Goal: Information Seeking & Learning: Learn about a topic

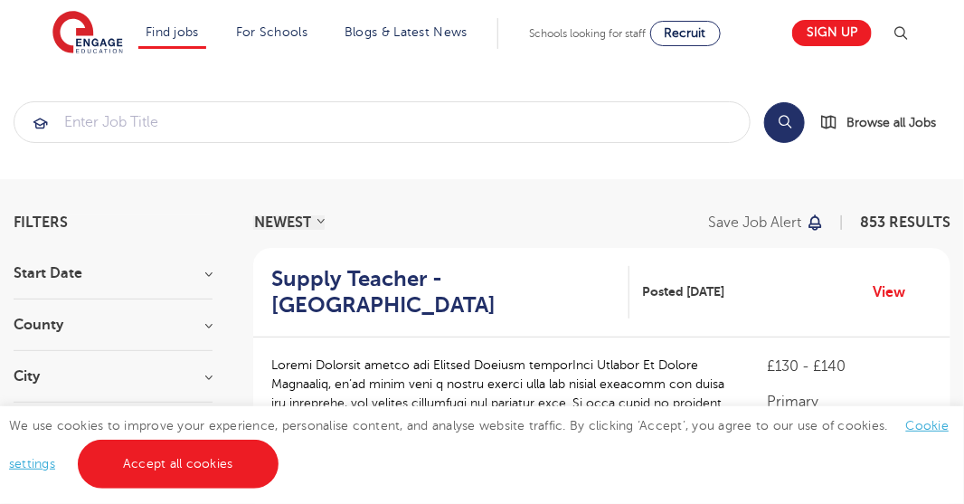
click at [201, 330] on h3 "County" at bounding box center [113, 324] width 199 height 14
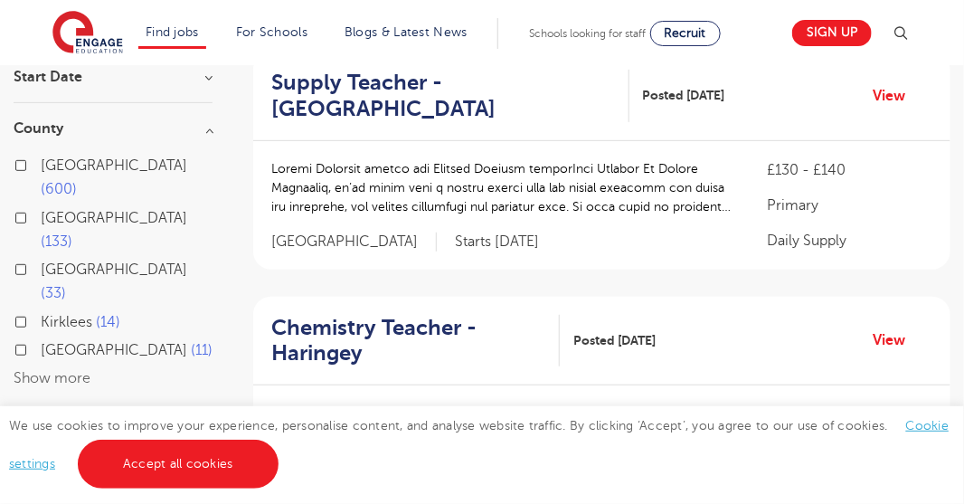
scroll to position [212, 0]
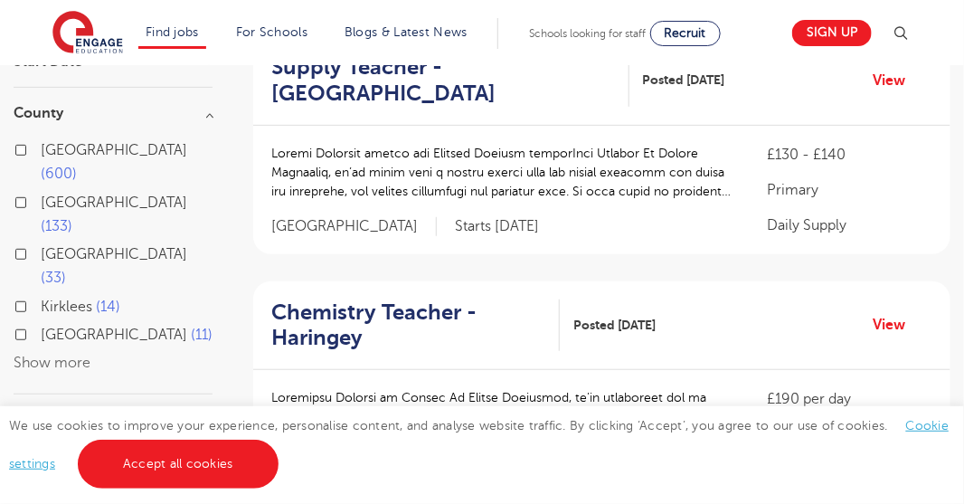
click at [41, 323] on label "[GEOGRAPHIC_DATA] 11" at bounding box center [127, 335] width 172 height 24
click at [41, 326] on input "[GEOGRAPHIC_DATA] 11" at bounding box center [47, 332] width 12 height 12
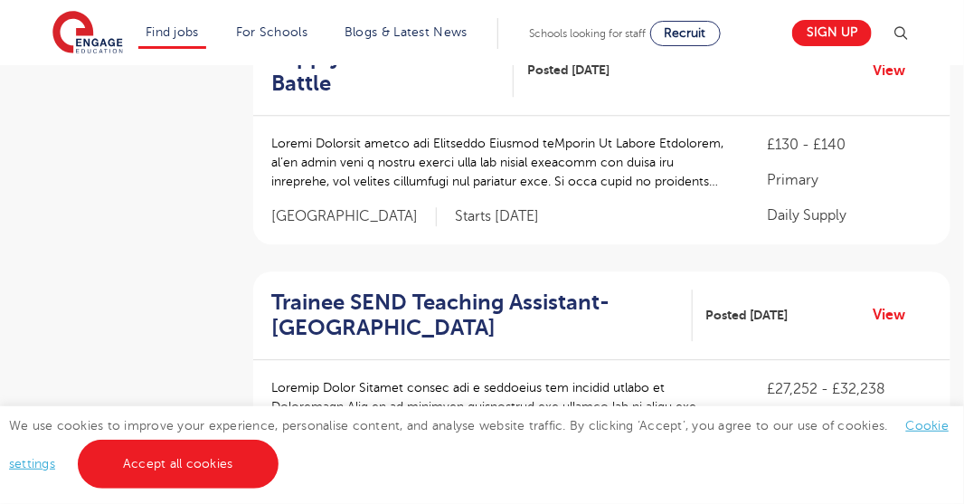
scroll to position [1513, 0]
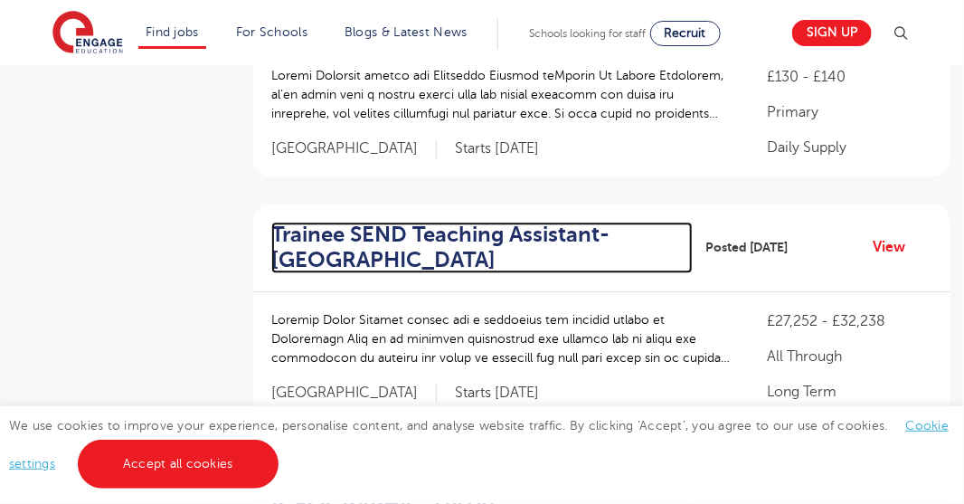
click at [432, 222] on h2 "Trainee SEND Teaching Assistant- [GEOGRAPHIC_DATA]" at bounding box center [474, 248] width 407 height 52
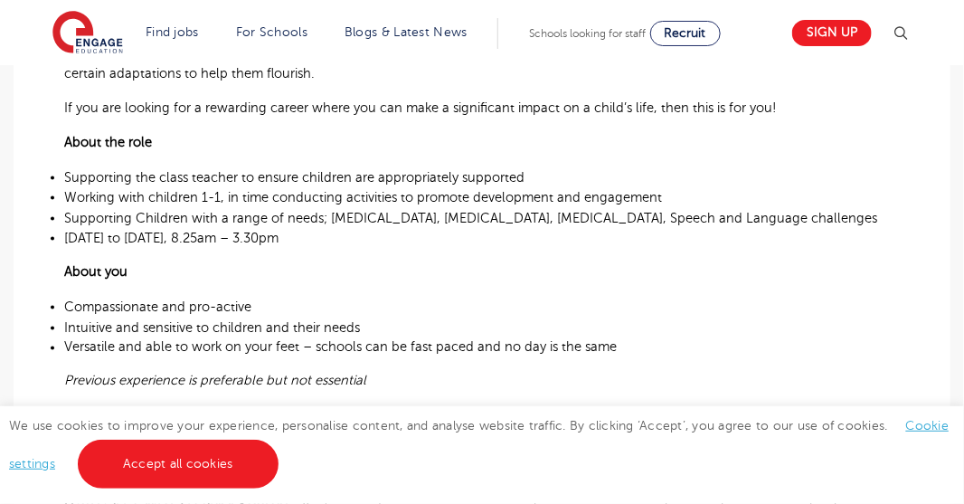
scroll to position [712, 0]
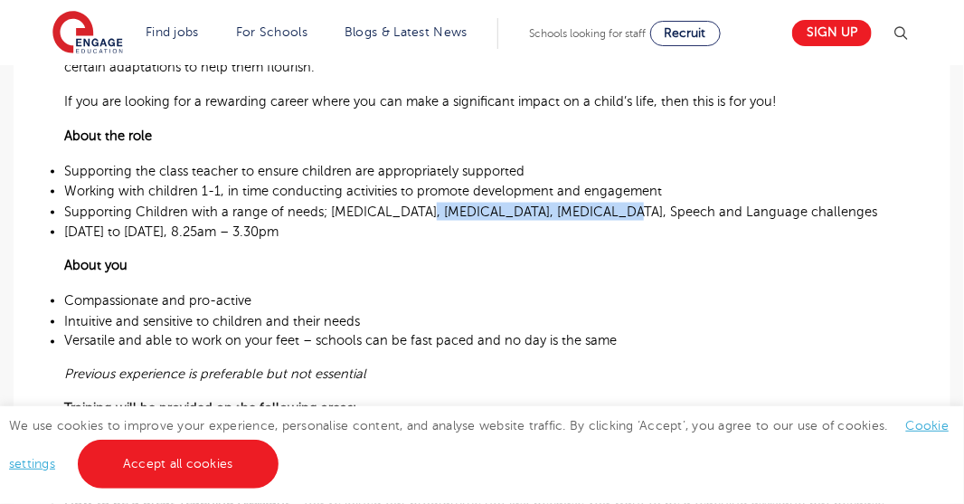
drag, startPoint x: 616, startPoint y: 181, endPoint x: 447, endPoint y: 176, distance: 169.1
click at [420, 204] on span "Supporting Children with a range of needs; Autism, ADHD, Pathological Demand Av…" at bounding box center [470, 211] width 813 height 14
copy span "Pathological Demand Avoidance"
